Goal: Task Accomplishment & Management: Manage account settings

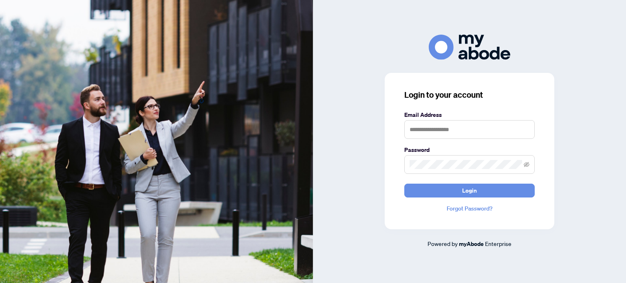
click at [137, 52] on img at bounding box center [156, 141] width 313 height 283
click at [475, 129] on input "text" at bounding box center [469, 129] width 130 height 19
type input "**********"
click at [404, 184] on button "Login" at bounding box center [469, 191] width 130 height 14
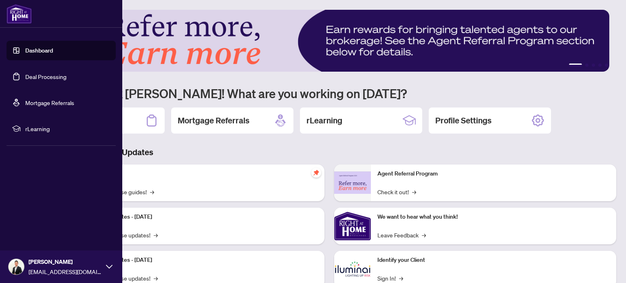
click at [38, 79] on link "Deal Processing" at bounding box center [45, 76] width 41 height 7
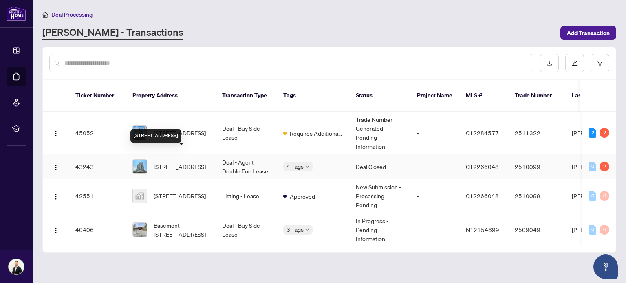
click at [194, 162] on span "[STREET_ADDRESS]" at bounding box center [180, 166] width 52 height 9
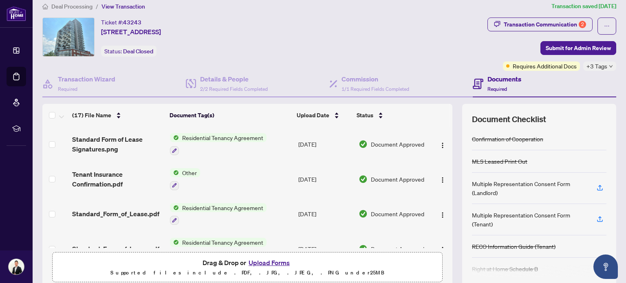
scroll to position [7, 0]
click at [605, 28] on button "button" at bounding box center [607, 26] width 19 height 17
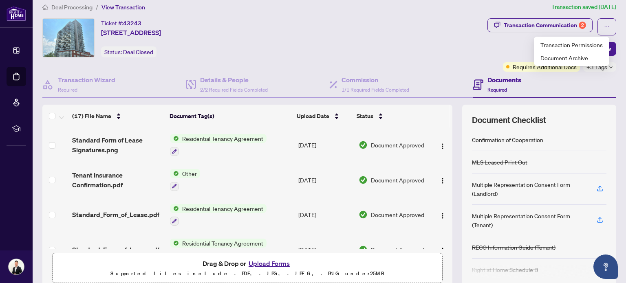
click at [422, 42] on div "Ticket #: 43243 [STREET_ADDRESS] Status: Deal Closed" at bounding box center [263, 37] width 442 height 39
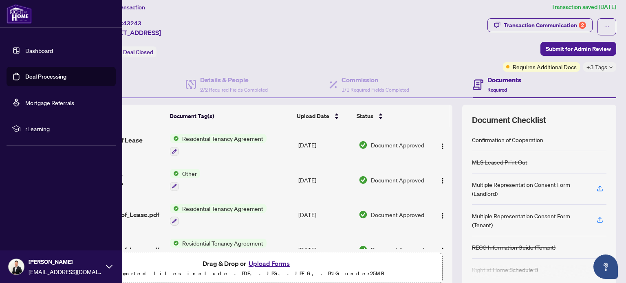
click at [113, 269] on div "[PERSON_NAME] [EMAIL_ADDRESS][DOMAIN_NAME]" at bounding box center [61, 267] width 122 height 33
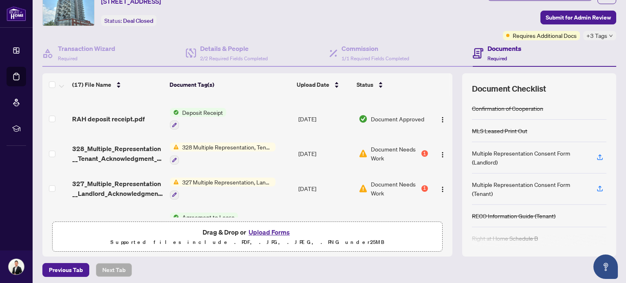
scroll to position [241, 0]
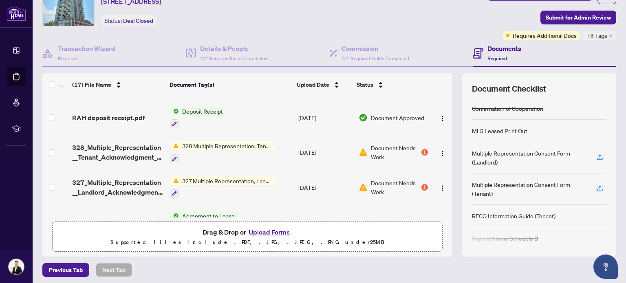
click at [242, 141] on span "328 Multiple Representation, Tenant - Acknowledgement & Consent Disclosure" at bounding box center [227, 145] width 97 height 9
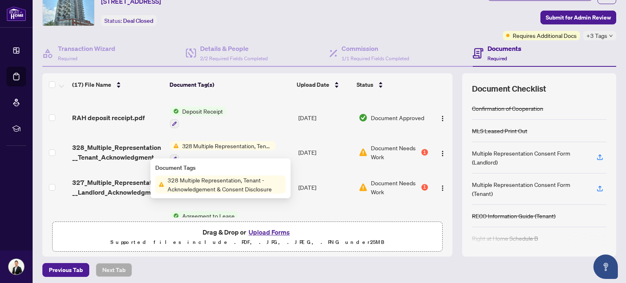
click at [189, 142] on span "328 Multiple Representation, Tenant - Acknowledgement & Consent Disclosure" at bounding box center [227, 145] width 97 height 9
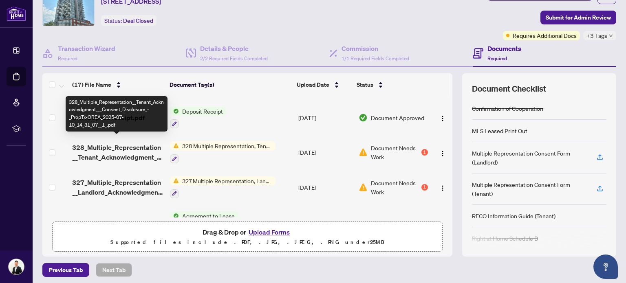
click at [124, 143] on span "328_Multiple_Representation__Tenant_Acknowledgment___Consent_Disclosure_-_PropT…" at bounding box center [117, 153] width 91 height 20
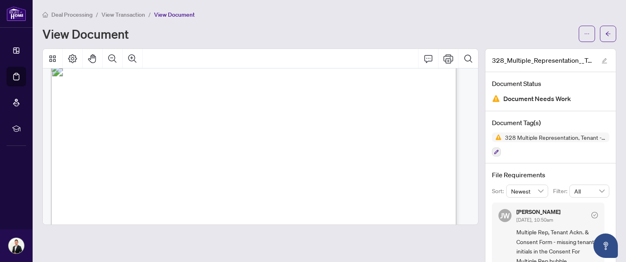
scroll to position [15, 0]
click at [190, 141] on span "RIGHT AT HOME REALTY" at bounding box center [154, 144] width 72 height 7
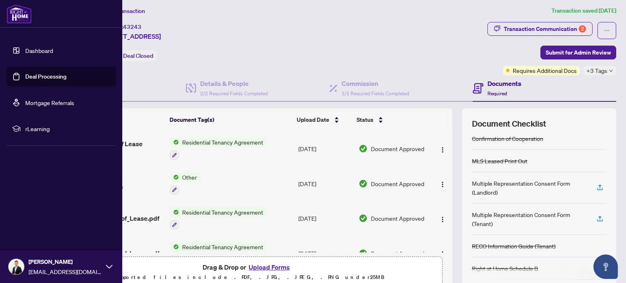
click at [104, 263] on div "[PERSON_NAME] [EMAIL_ADDRESS][DOMAIN_NAME]" at bounding box center [61, 267] width 122 height 33
click at [64, 77] on link "Deal Processing" at bounding box center [45, 76] width 41 height 7
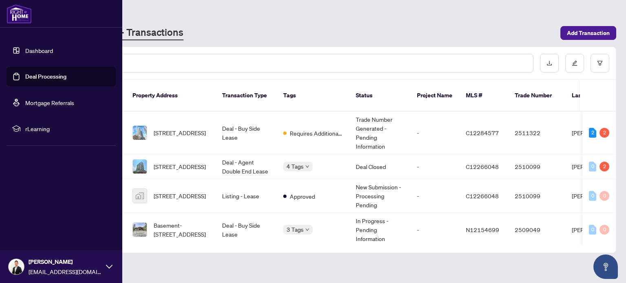
click at [107, 270] on icon at bounding box center [109, 267] width 7 height 7
click at [54, 218] on button "Logout" at bounding box center [61, 219] width 109 height 14
